Goal: Find specific page/section: Find specific page/section

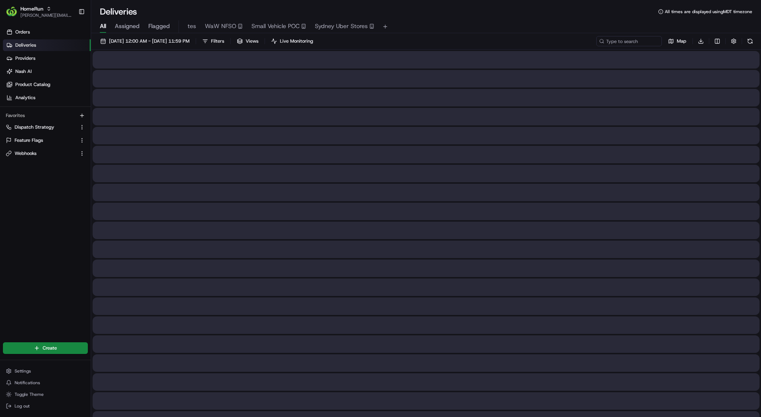
click at [34, 234] on div "Orders Deliveries Providers [PERSON_NAME] Product Catalog Analytics Favorites D…" at bounding box center [45, 178] width 91 height 311
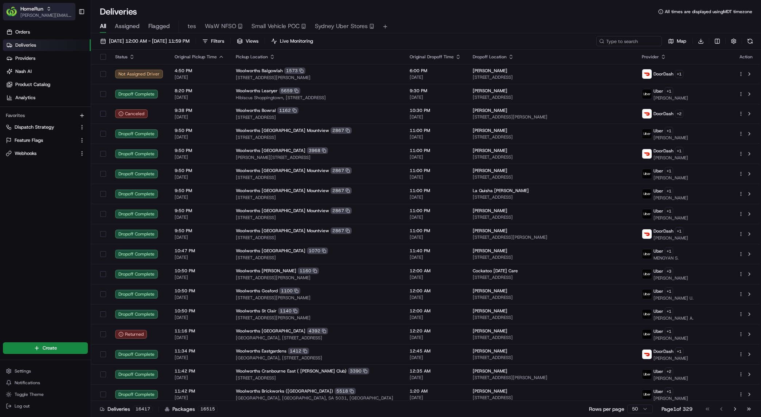
click at [43, 9] on div "HomeRun" at bounding box center [46, 8] width 52 height 7
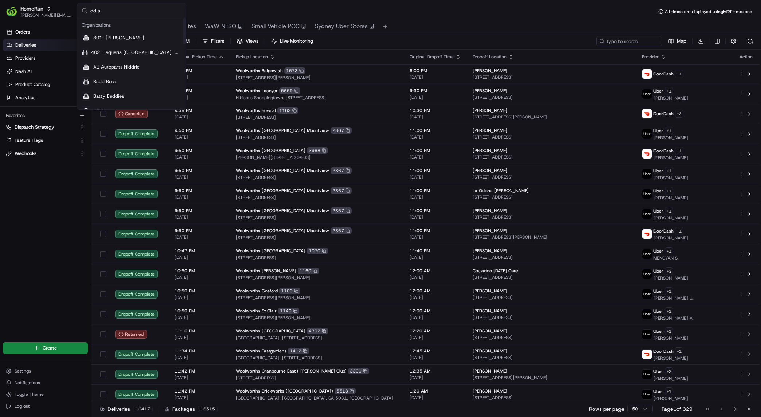
type input "dd au"
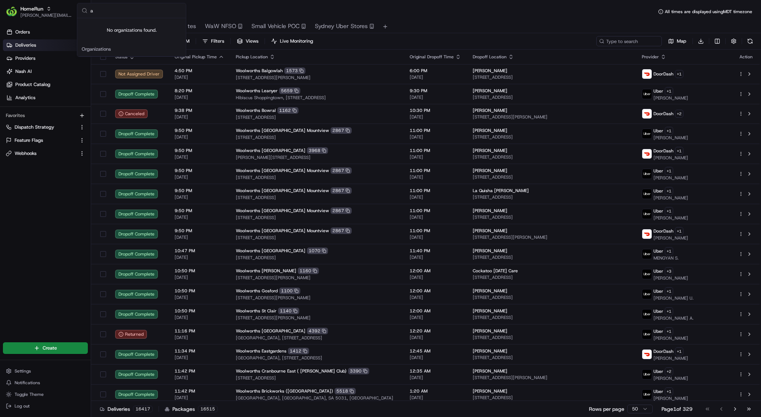
type input "au"
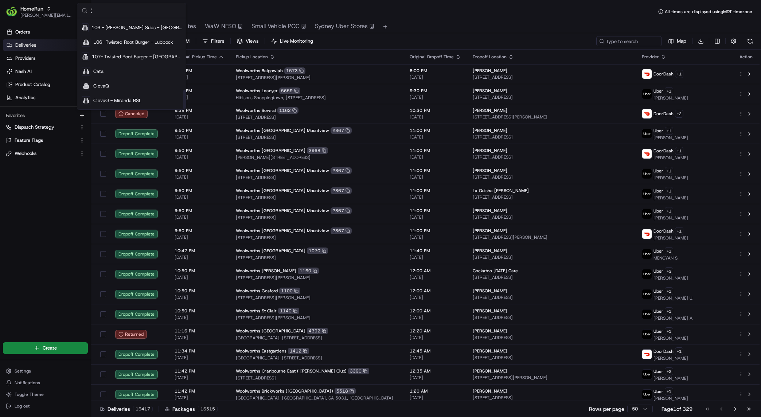
scroll to position [491, 0]
type input "(au"
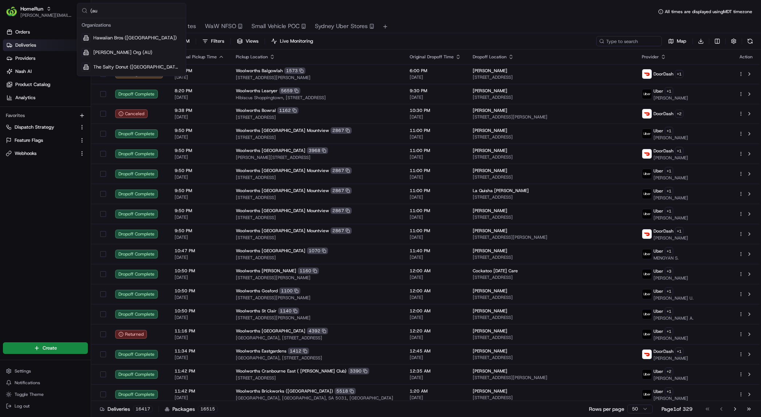
scroll to position [0, 0]
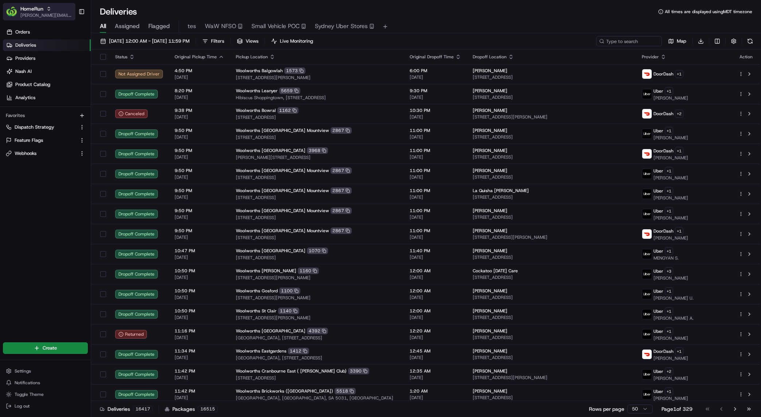
click at [42, 15] on span "[PERSON_NAME][EMAIL_ADDRESS][DOMAIN_NAME]" at bounding box center [46, 15] width 52 height 6
type input "go people (au"
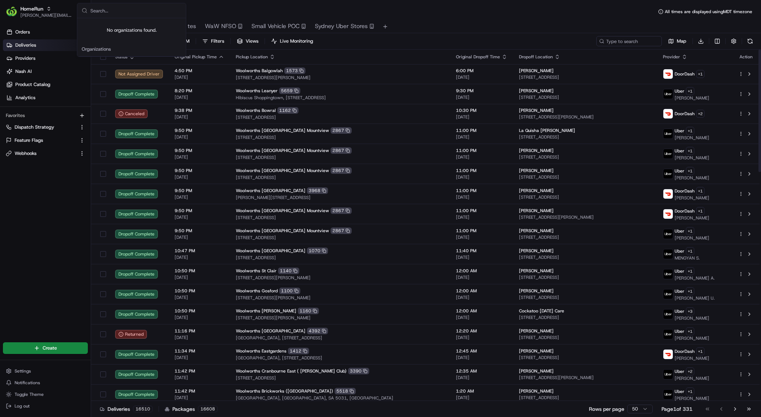
click at [279, 12] on div "Deliveries All times are displayed using MDT timezone" at bounding box center [426, 12] width 670 height 12
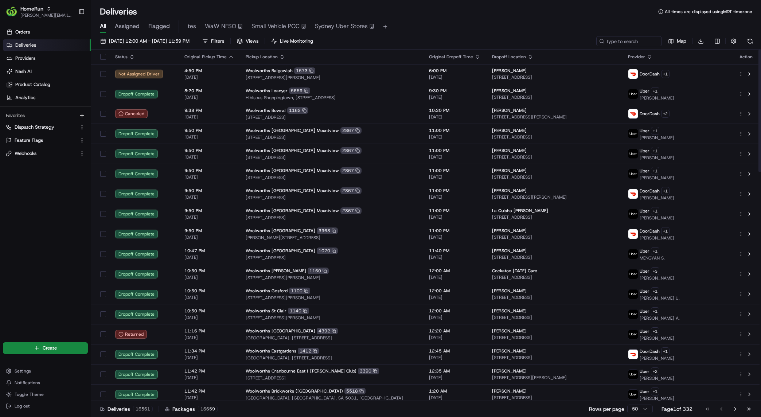
click at [477, 21] on div "All Assigned Flagged tes WaW NFSO Small Vehicle POC [GEOGRAPHIC_DATA] Uber Stor…" at bounding box center [426, 26] width 670 height 13
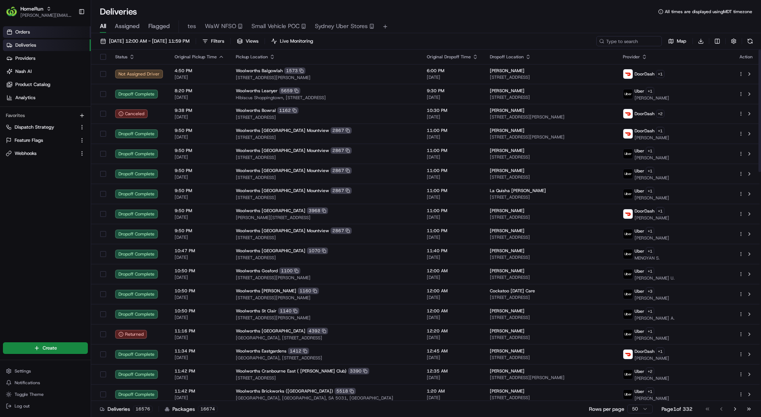
click at [47, 36] on link "Orders" at bounding box center [47, 32] width 88 height 12
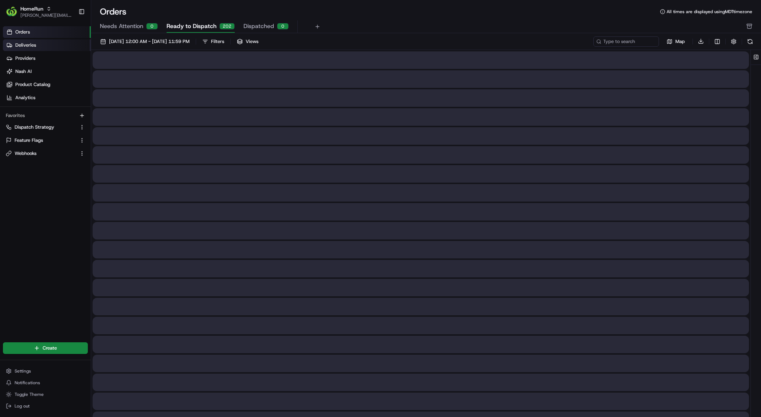
click at [47, 42] on link "Deliveries" at bounding box center [47, 45] width 88 height 12
